Goal: Information Seeking & Learning: Compare options

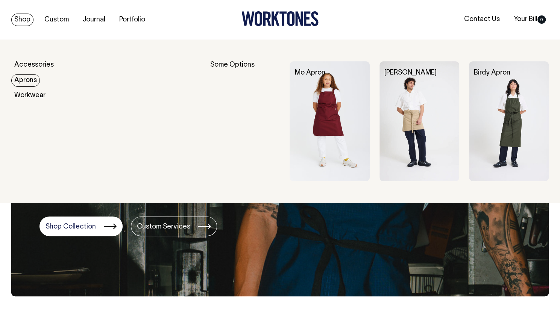
click at [28, 84] on link "Aprons" at bounding box center [25, 80] width 29 height 12
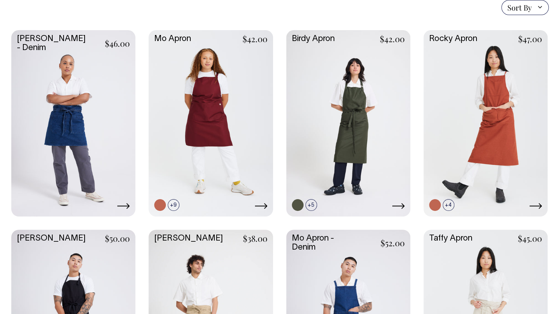
scroll to position [199, 0]
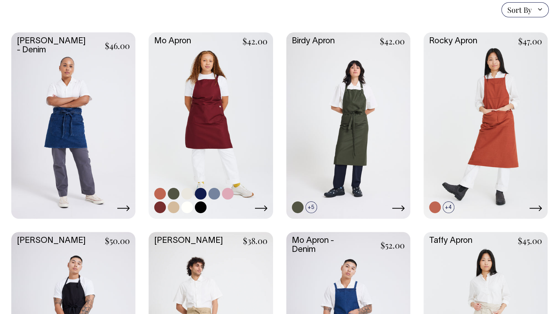
click at [205, 118] on link at bounding box center [211, 124] width 124 height 185
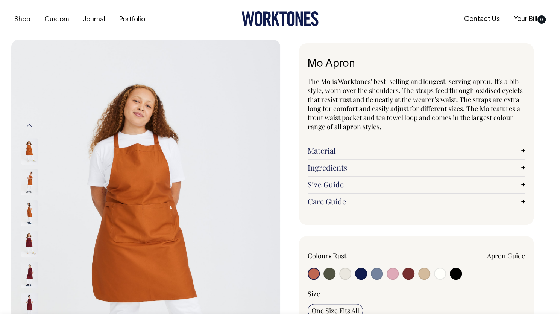
click at [23, 240] on img at bounding box center [29, 244] width 17 height 26
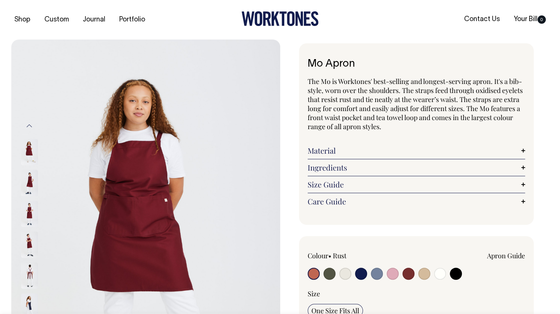
click at [24, 273] on img at bounding box center [29, 275] width 17 height 26
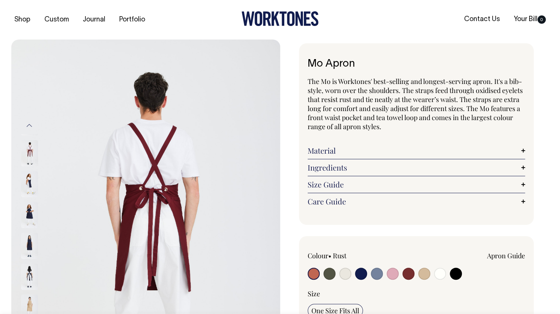
click at [30, 126] on button "Previous" at bounding box center [29, 125] width 11 height 17
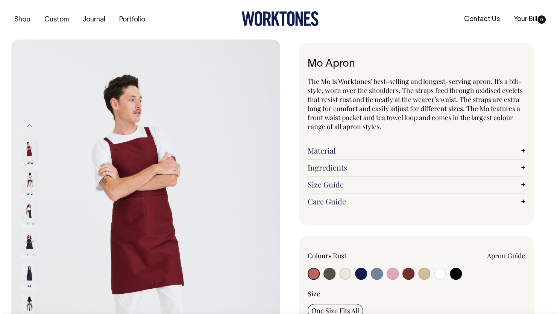
click at [27, 154] on img at bounding box center [29, 153] width 17 height 26
click at [155, 221] on img at bounding box center [145, 240] width 269 height 403
click at [32, 206] on img at bounding box center [29, 214] width 17 height 26
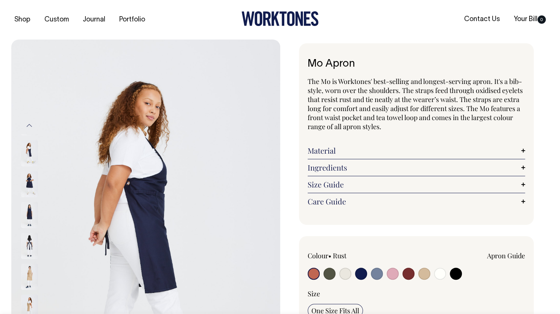
click at [34, 177] on img at bounding box center [29, 184] width 17 height 26
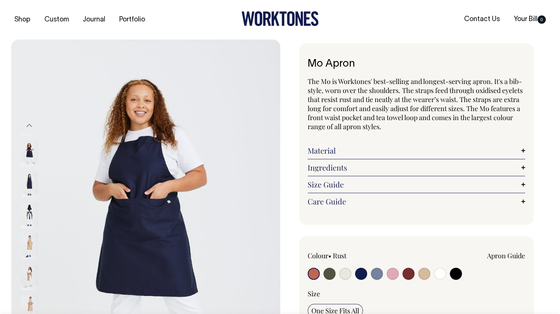
click at [410, 271] on input "radio" at bounding box center [408, 273] width 12 height 12
radio input "true"
select select "Burgundy"
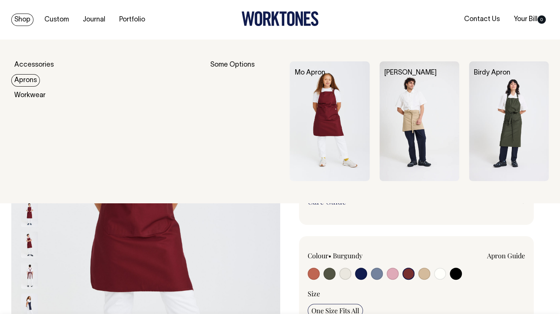
click at [31, 84] on link "Aprons" at bounding box center [25, 80] width 29 height 12
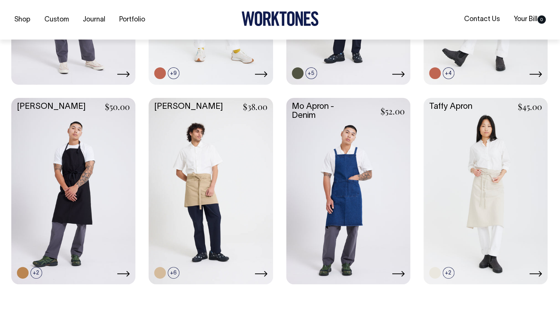
scroll to position [334, 0]
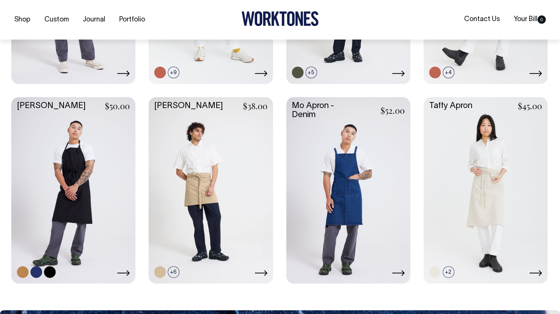
click at [98, 194] on link at bounding box center [73, 189] width 124 height 185
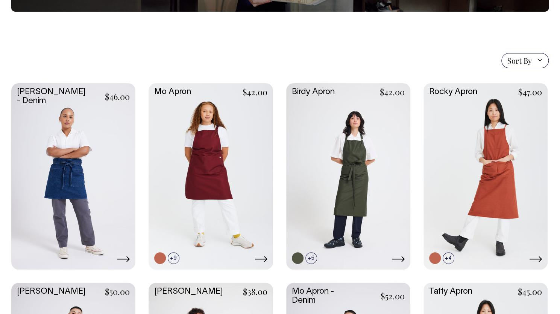
scroll to position [136, 0]
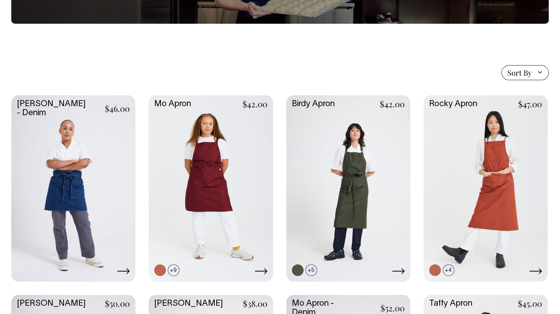
click at [424, 47] on section "Sort By Sort By Best selling Alphabetically, A-Z Alphabetically, Z-A Price, low…" at bounding box center [279, 266] width 537 height 484
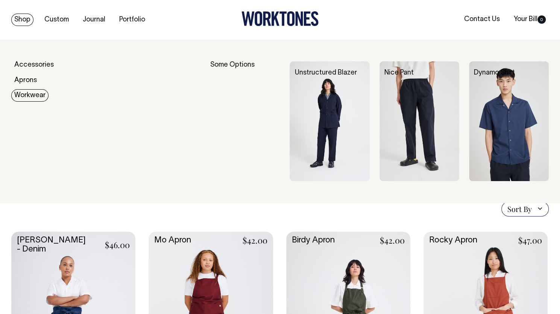
click at [27, 97] on link "Workwear" at bounding box center [29, 95] width 37 height 12
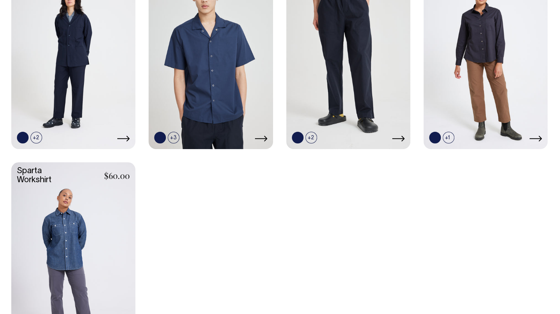
scroll to position [163, 0]
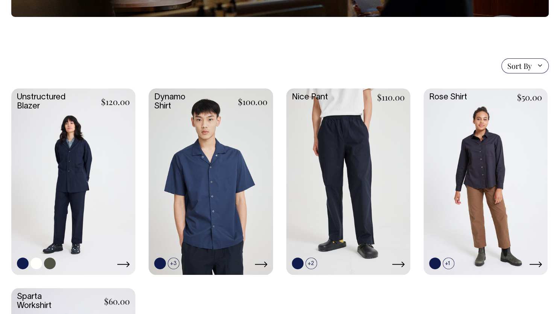
click at [77, 156] on link at bounding box center [73, 180] width 124 height 185
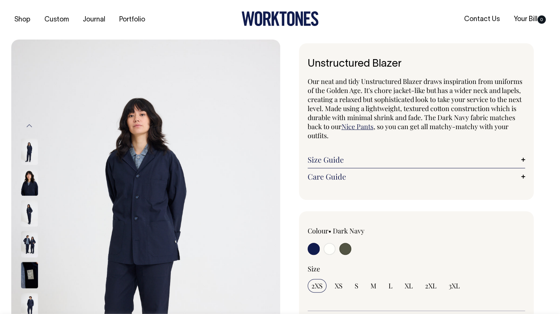
click at [31, 214] on img at bounding box center [29, 213] width 17 height 26
